Goal: Information Seeking & Learning: Learn about a topic

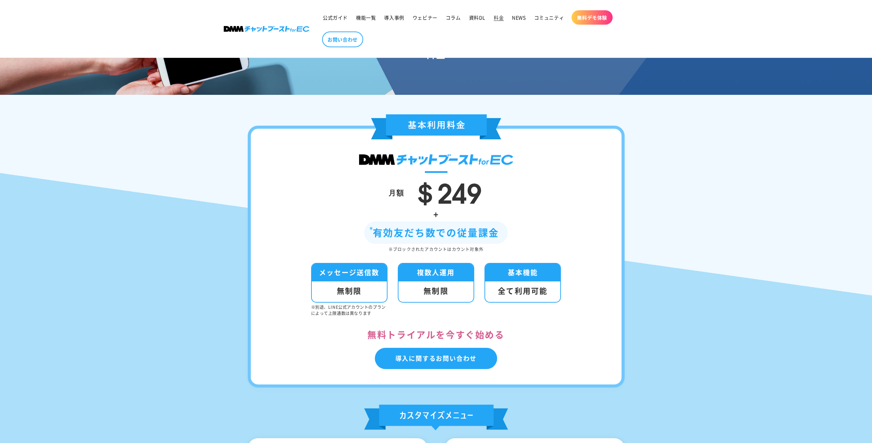
scroll to position [62, 0]
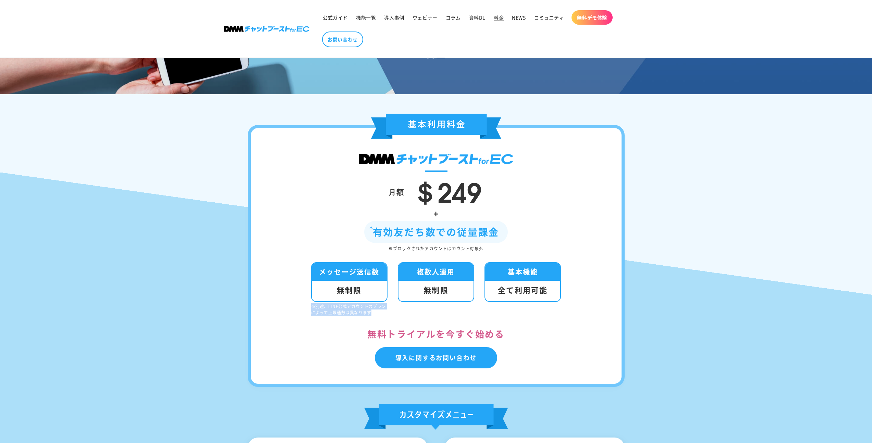
drag, startPoint x: 373, startPoint y: 313, endPoint x: 306, endPoint y: 307, distance: 67.3
click at [306, 307] on div "月額 ＄249 + 有効友だち数での従量課金 ※ブロックされたアカウントはカウント対象外 メッセージ送信数 無制限 ※別途、LINE公式アカウントのプランによ…" at bounding box center [436, 256] width 377 height 262
click at [412, 312] on li "複数人運用 無制限" at bounding box center [436, 288] width 76 height 53
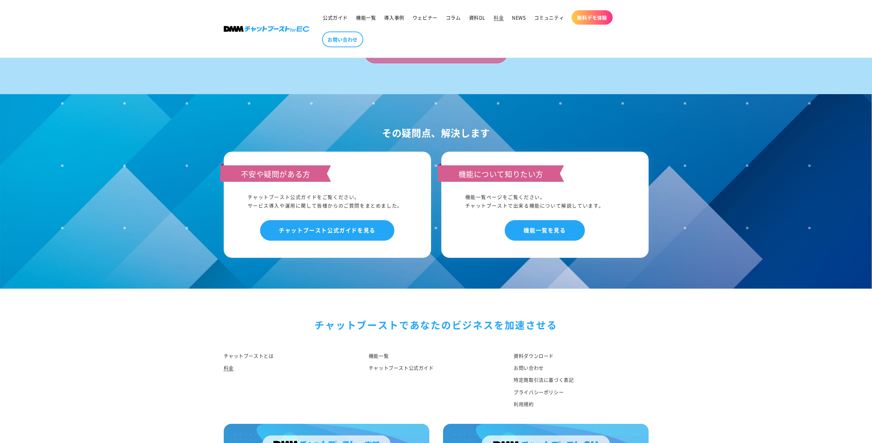
scroll to position [681, 0]
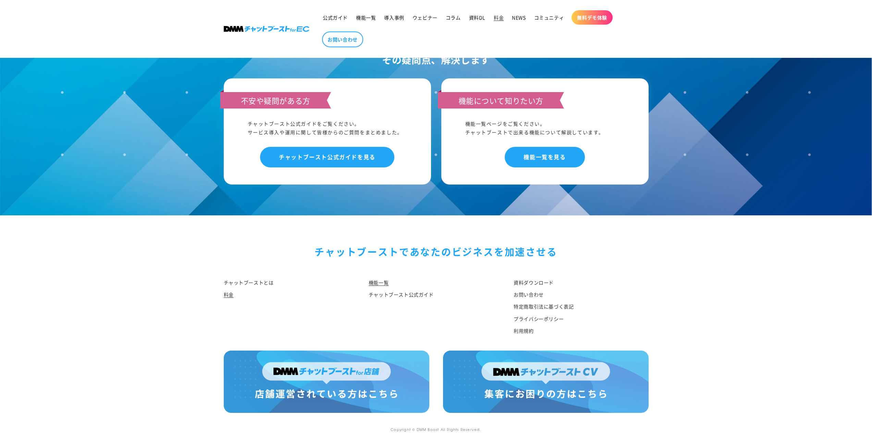
click at [378, 282] on link "機能一覧" at bounding box center [378, 283] width 20 height 10
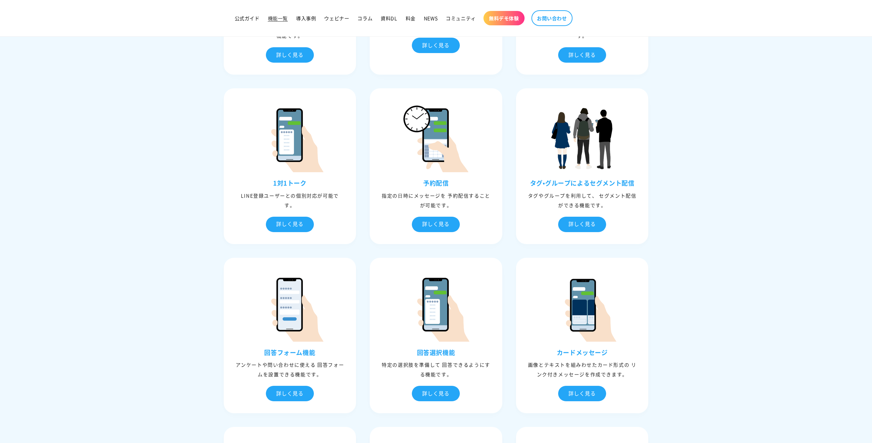
scroll to position [292, 0]
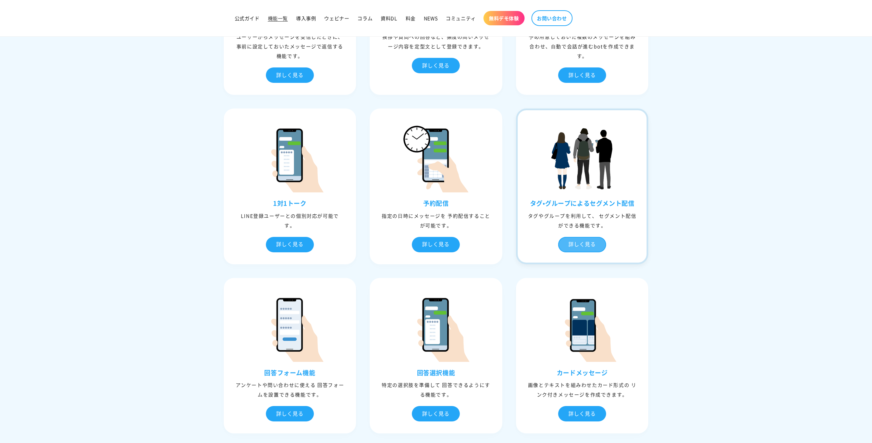
click at [598, 248] on div "詳しく見る" at bounding box center [582, 244] width 48 height 15
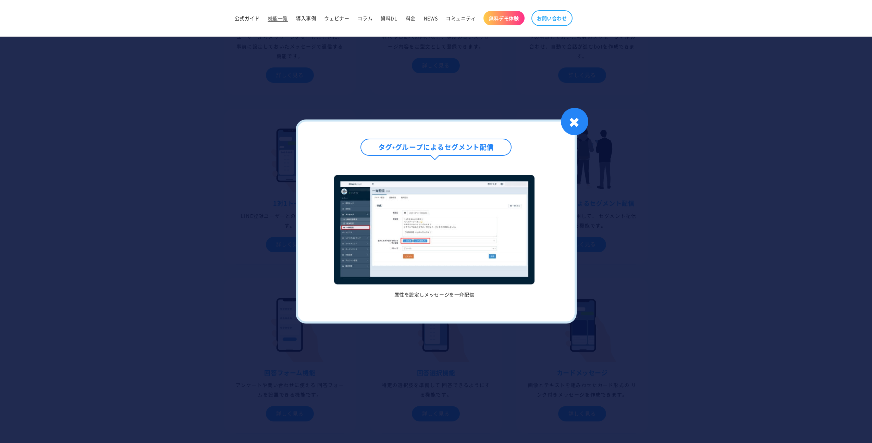
click at [441, 234] on img at bounding box center [434, 230] width 200 height 110
click at [581, 115] on div "✖" at bounding box center [574, 121] width 27 height 27
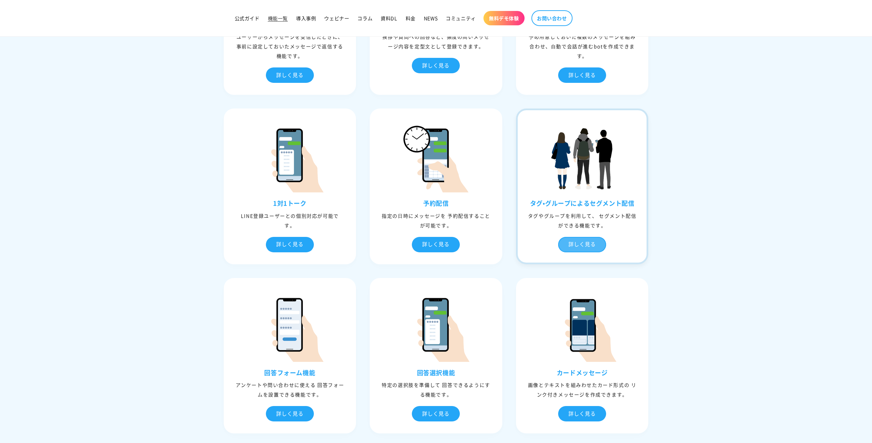
click at [591, 245] on div "詳しく見る" at bounding box center [582, 244] width 48 height 15
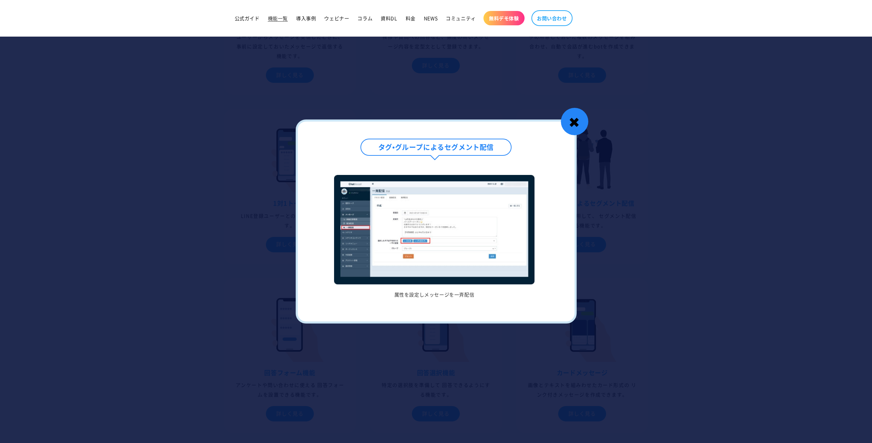
click at [578, 121] on div "✖" at bounding box center [574, 121] width 27 height 27
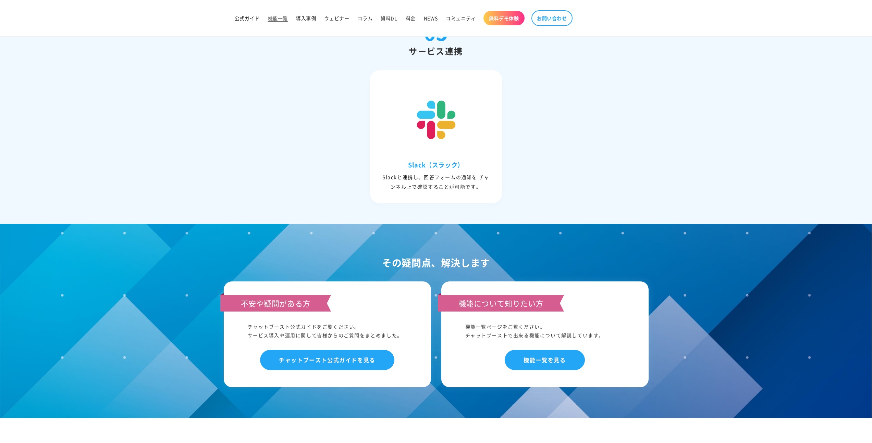
scroll to position [2963, 0]
click at [703, 250] on div "その疑問点、解決します 不安や疑問がある方 チャットブースト公式ガイドをご覧ください。 サービス導入や運用に関して皆様からのご質問をまとめました。 チャットブ…" at bounding box center [436, 321] width 872 height 194
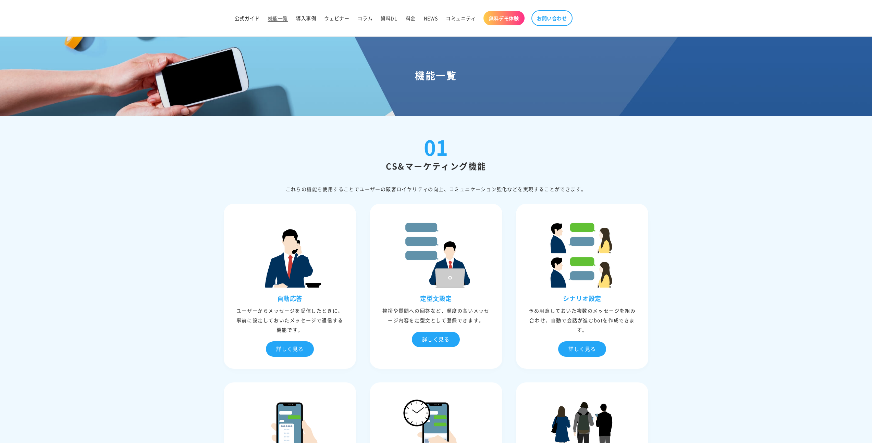
scroll to position [0, 0]
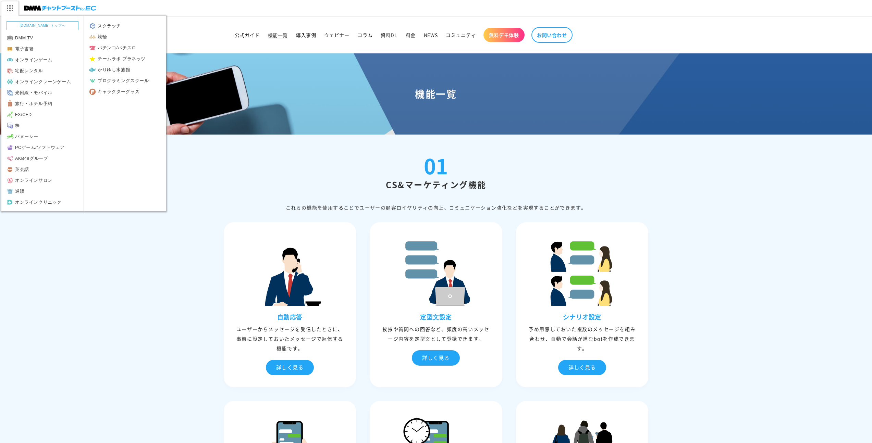
click at [5, 3] on img at bounding box center [9, 8] width 17 height 14
click at [26, 26] on link "[DOMAIN_NAME] トップへ" at bounding box center [43, 25] width 72 height 9
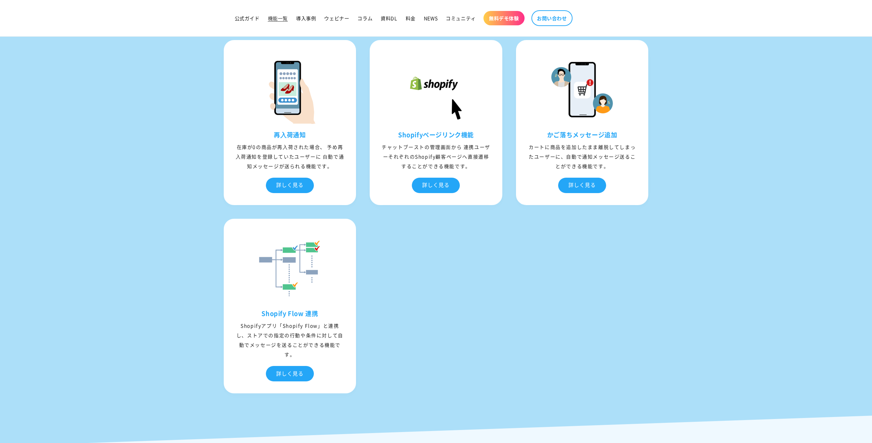
scroll to position [2517, 0]
